Goal: Check status: Check status

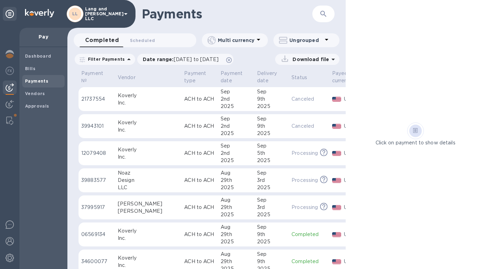
drag, startPoint x: 346, startPoint y: 69, endPoint x: 382, endPoint y: 65, distance: 36.0
click at [382, 66] on div "Click on payment to show details" at bounding box center [415, 134] width 139 height 269
click at [238, 15] on h1 "Payments" at bounding box center [219, 14] width 154 height 15
click at [32, 68] on b "Bills" at bounding box center [30, 68] width 10 height 5
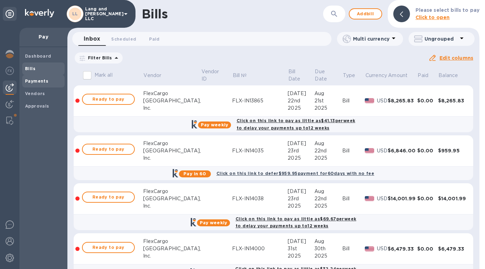
click at [32, 83] on b "Payments" at bounding box center [36, 81] width 23 height 5
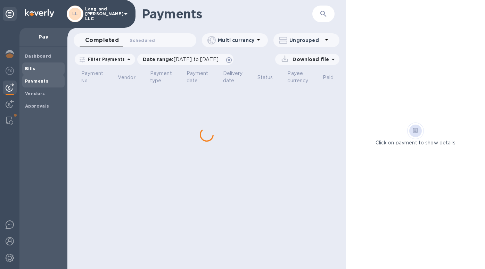
click at [32, 71] on span "Bills" at bounding box center [30, 68] width 10 height 7
